Goal: Check status: Check status

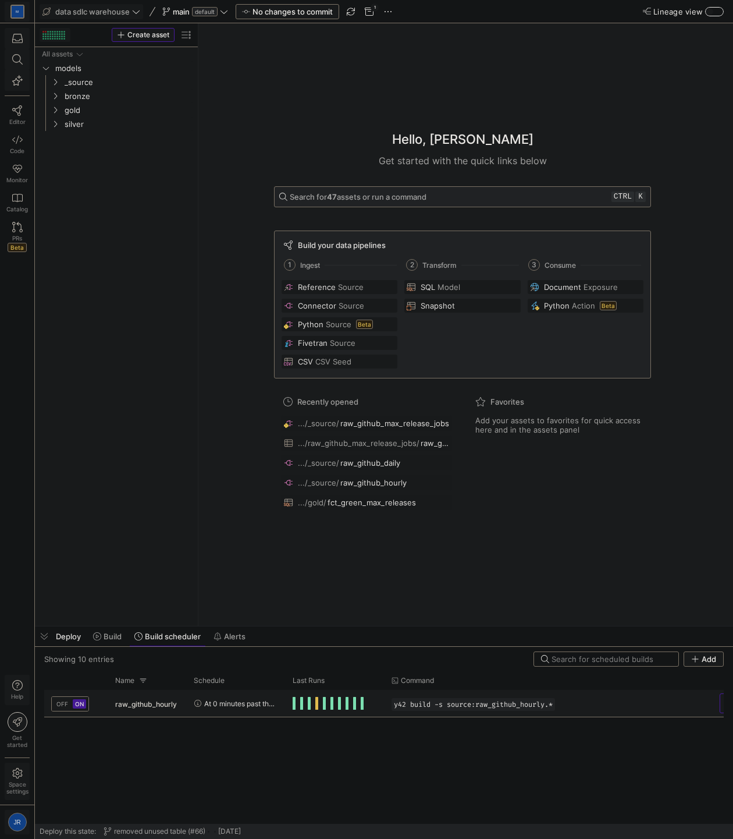
click at [317, 700] on span "Press SPACE to select this row." at bounding box center [316, 703] width 3 height 13
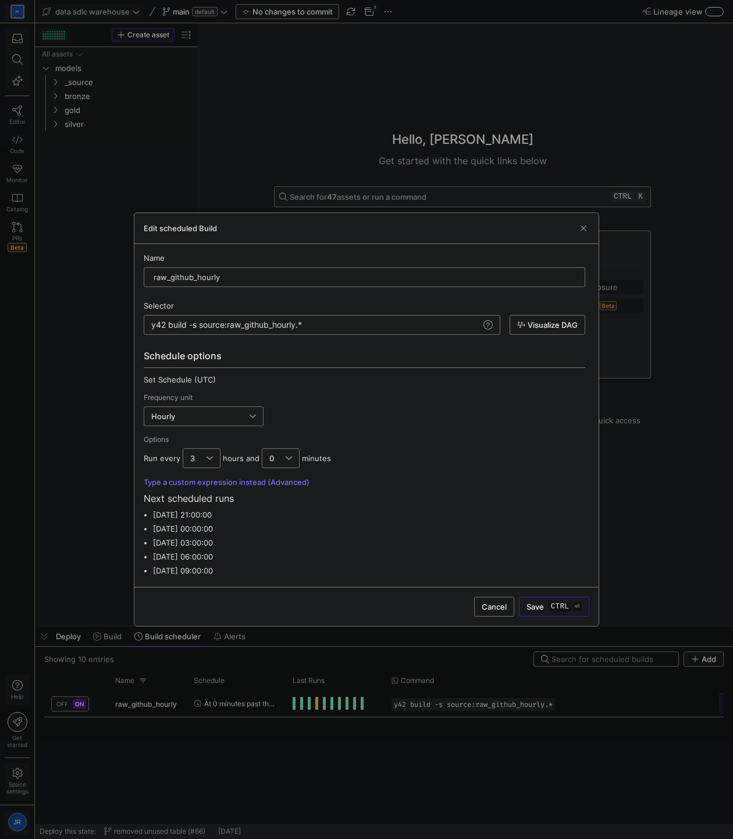
click at [499, 604] on span "Cancel" at bounding box center [494, 606] width 25 height 9
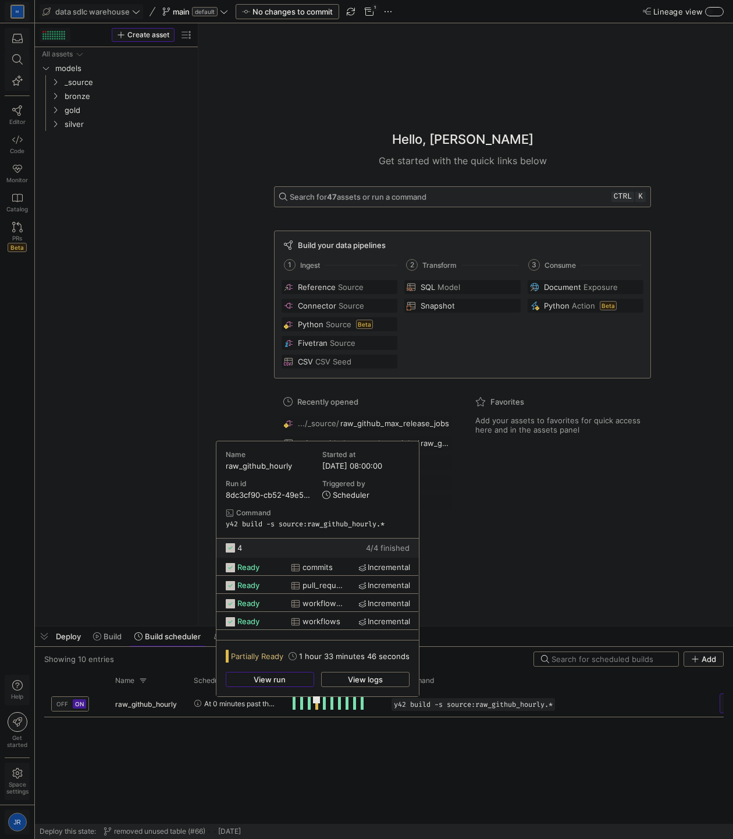
click at [303, 679] on span "button" at bounding box center [269, 679] width 87 height 14
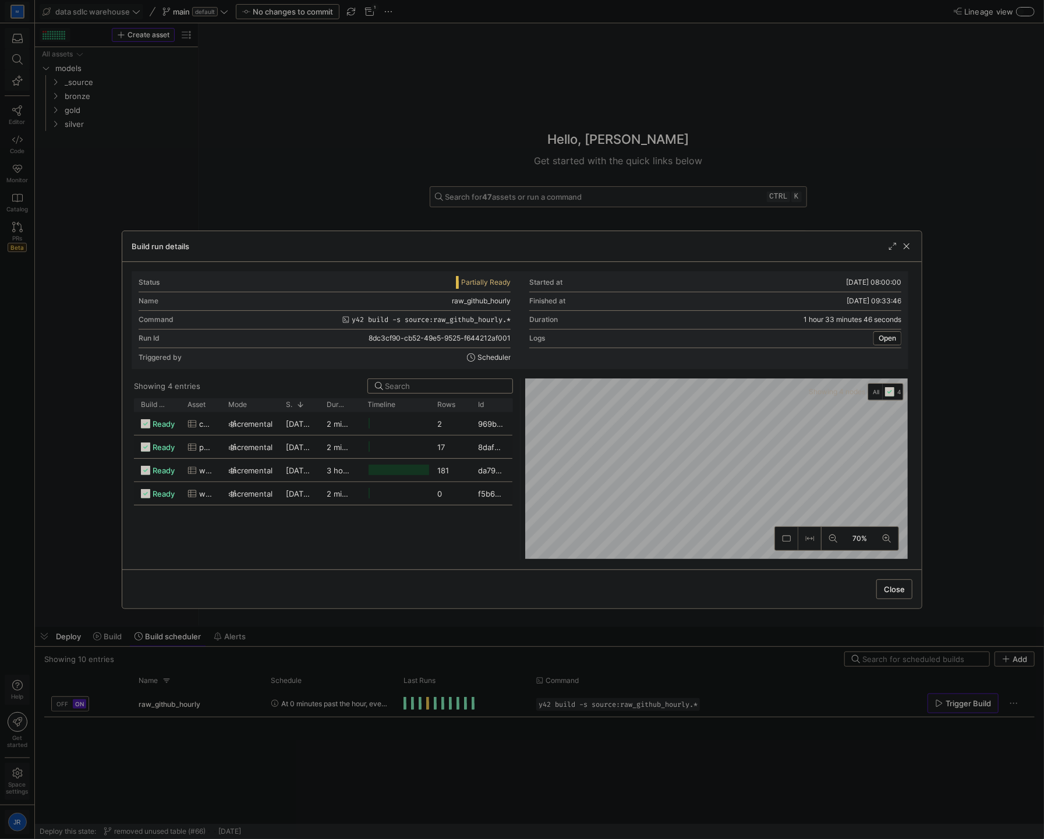
click at [733, 336] on span "Open" at bounding box center [886, 338] width 17 height 8
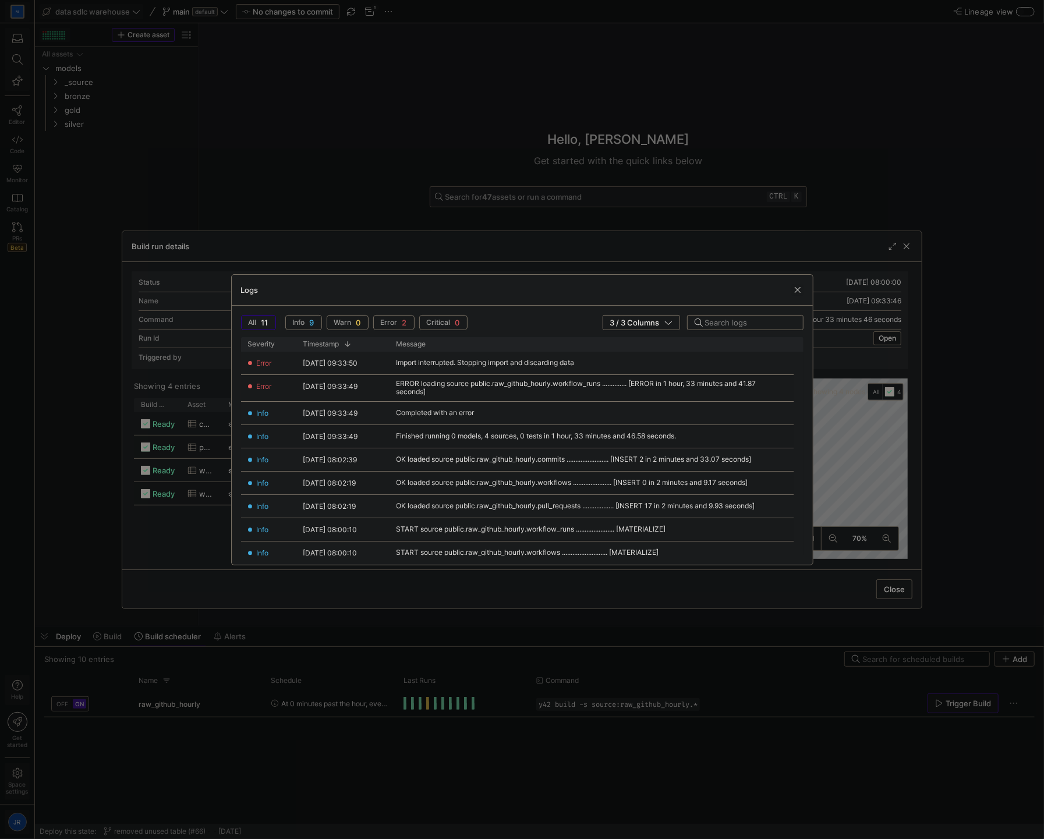
click at [733, 289] on span "button" at bounding box center [798, 290] width 12 height 12
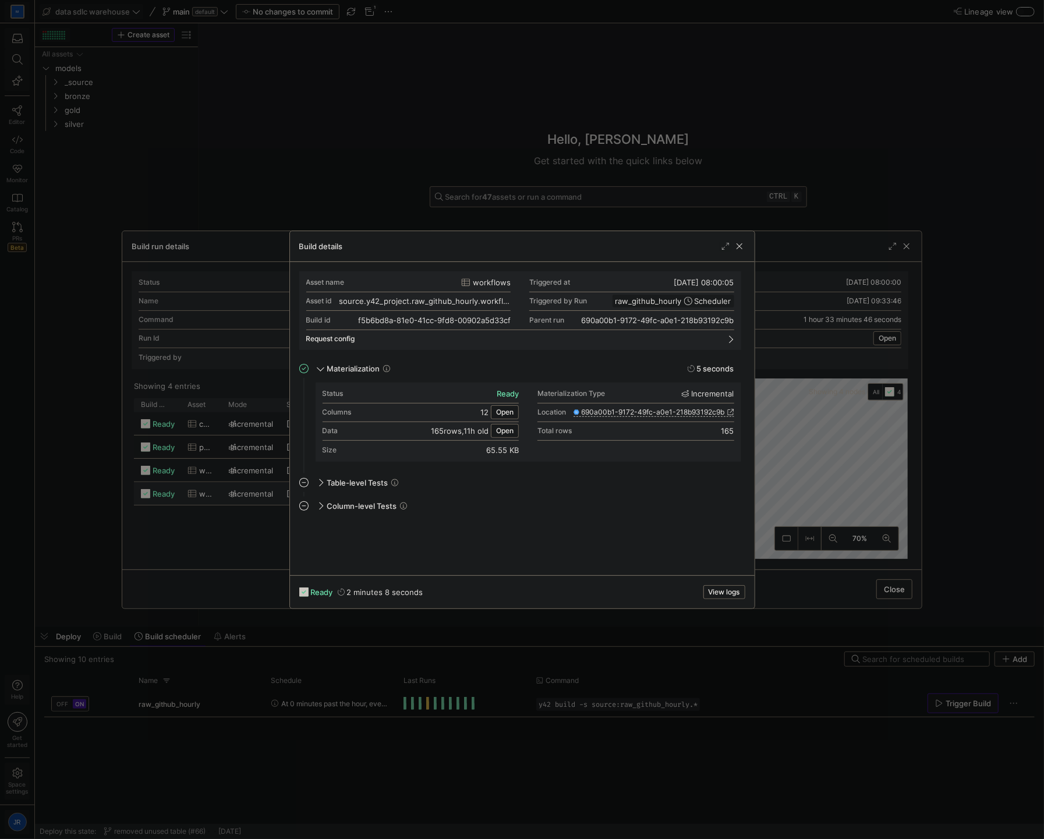
click at [733, 460] on div at bounding box center [522, 419] width 1044 height 839
click at [717, 431] on span "Open" at bounding box center [719, 431] width 17 height 8
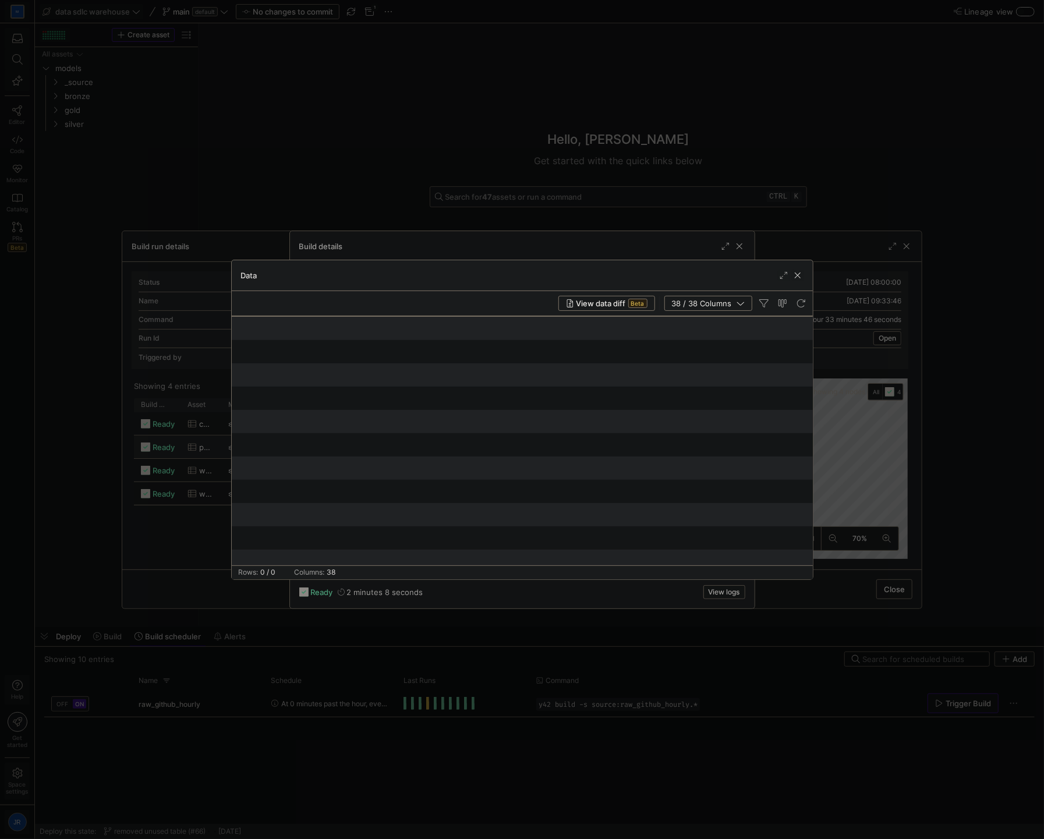
click at [733, 277] on span "button" at bounding box center [798, 276] width 12 height 12
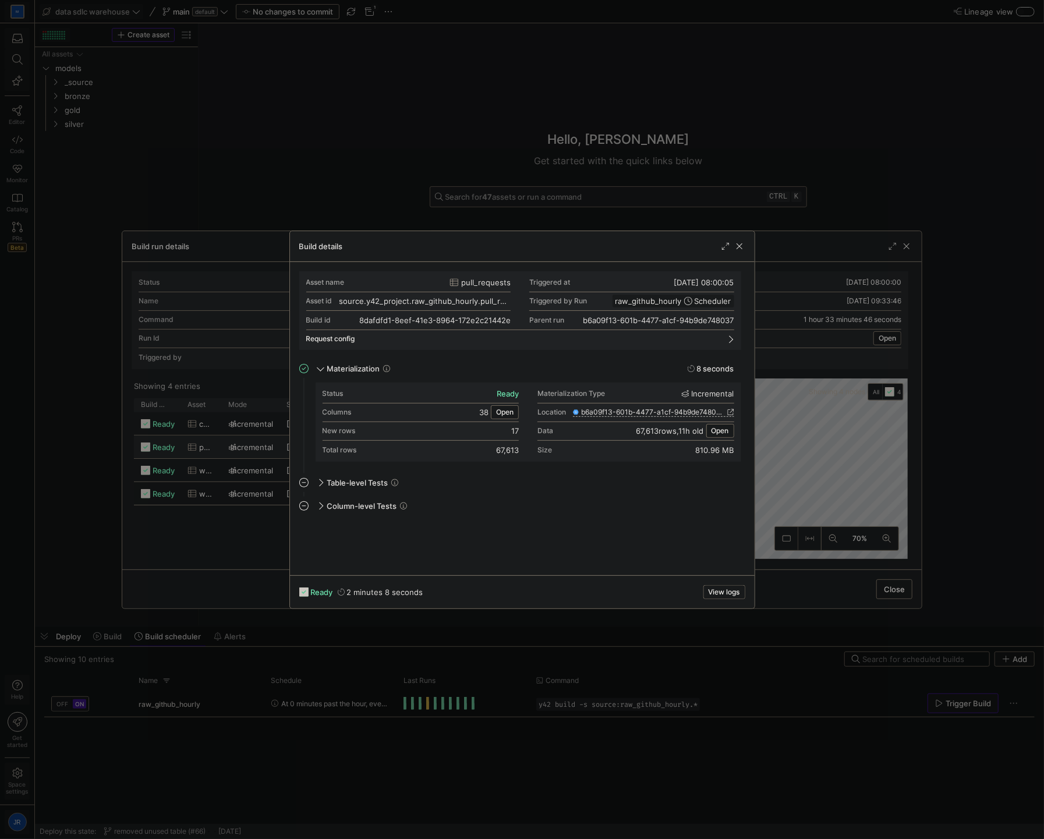
click at [719, 595] on span "View logs" at bounding box center [723, 592] width 31 height 8
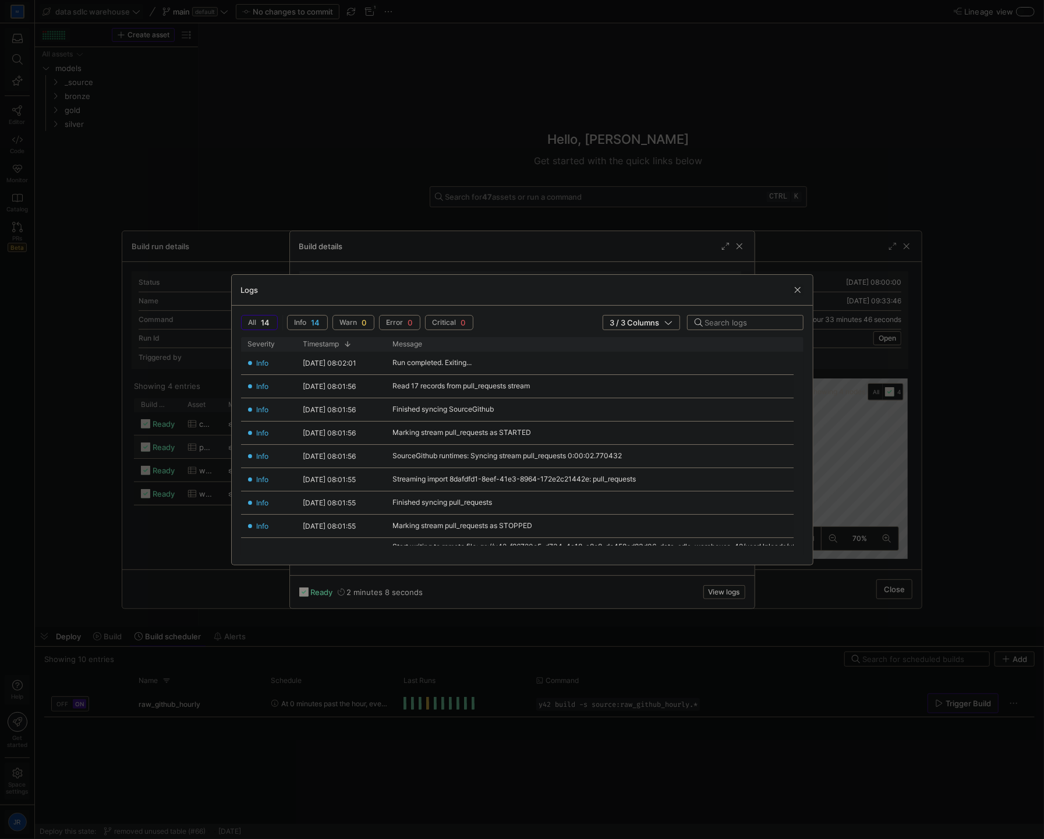
click at [733, 289] on span "button" at bounding box center [798, 290] width 12 height 12
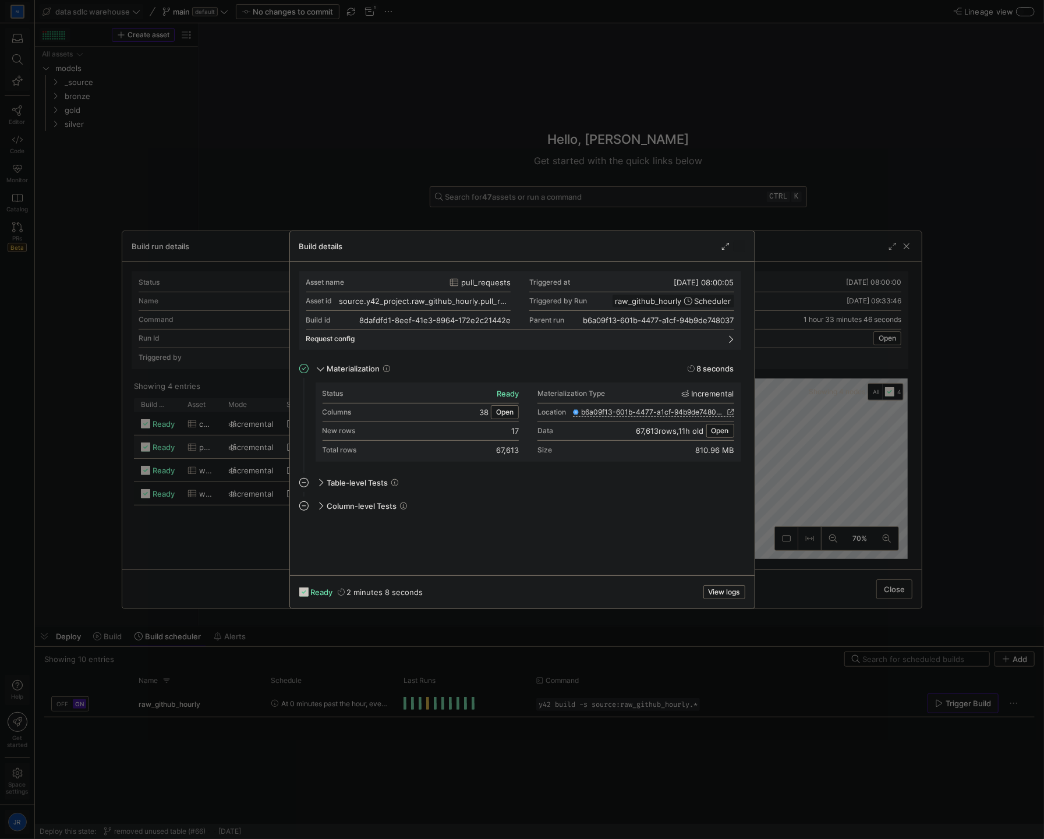
click at [733, 251] on span "button" at bounding box center [739, 246] width 12 height 12
